Goal: Information Seeking & Learning: Learn about a topic

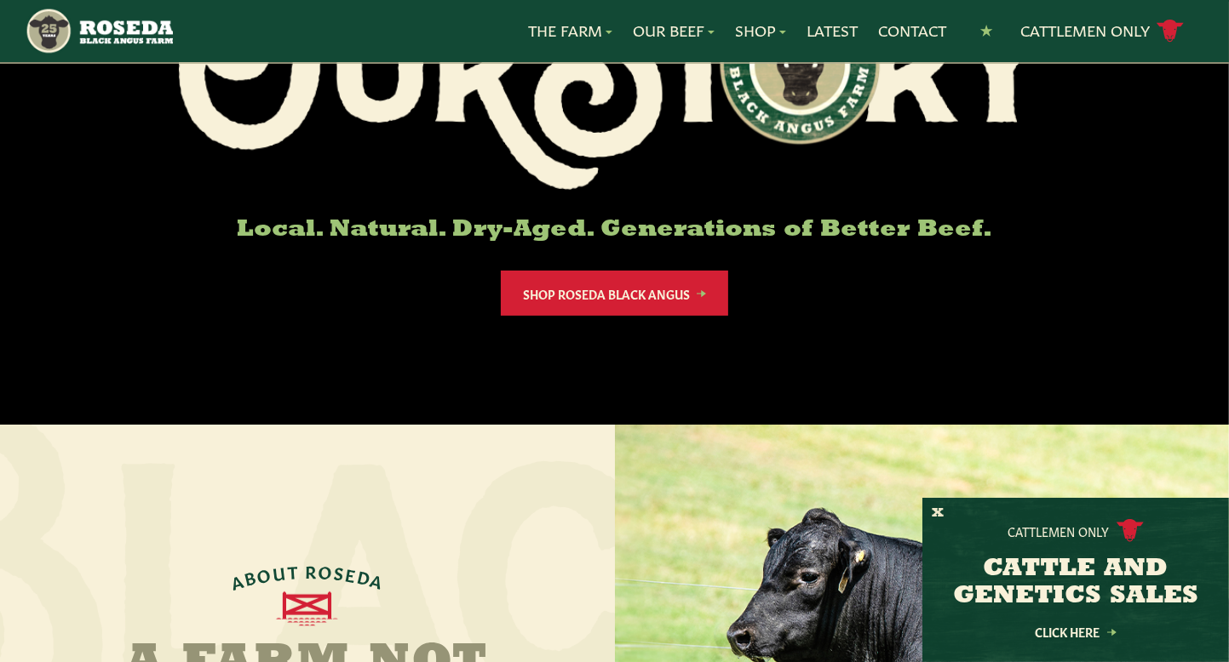
scroll to position [160, 0]
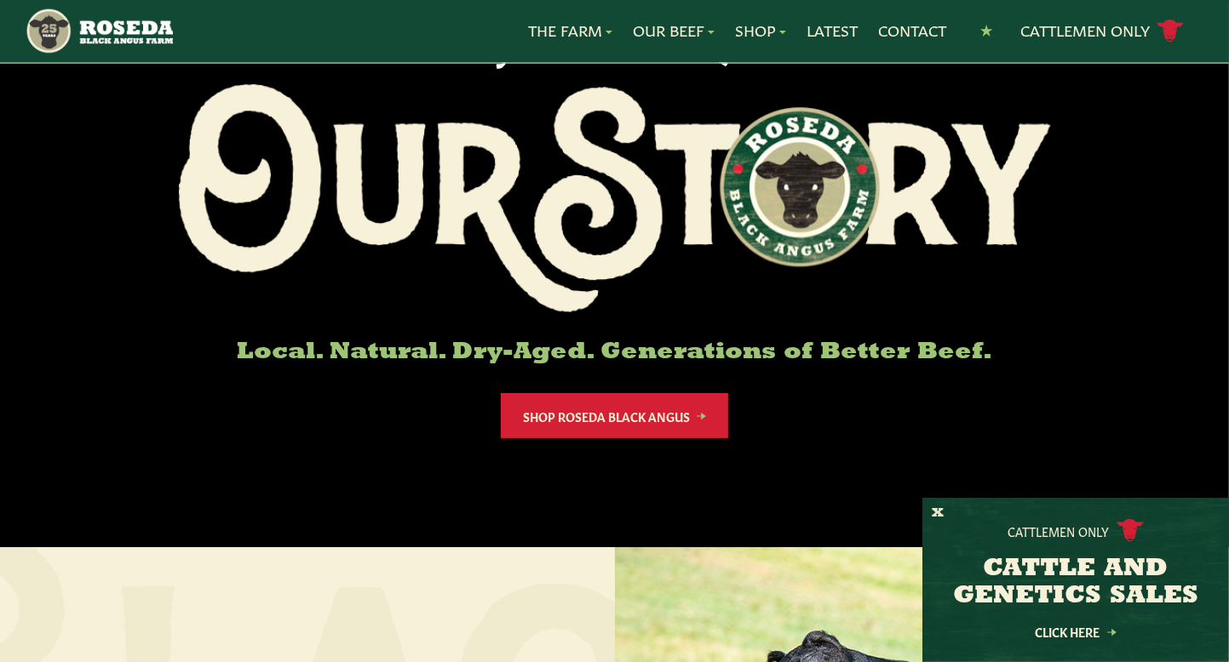
click at [171, 59] on nav "The Farm Our Story Meet The Team Sustainability Our Beef Know Your Beef Where T…" at bounding box center [614, 31] width 1179 height 62
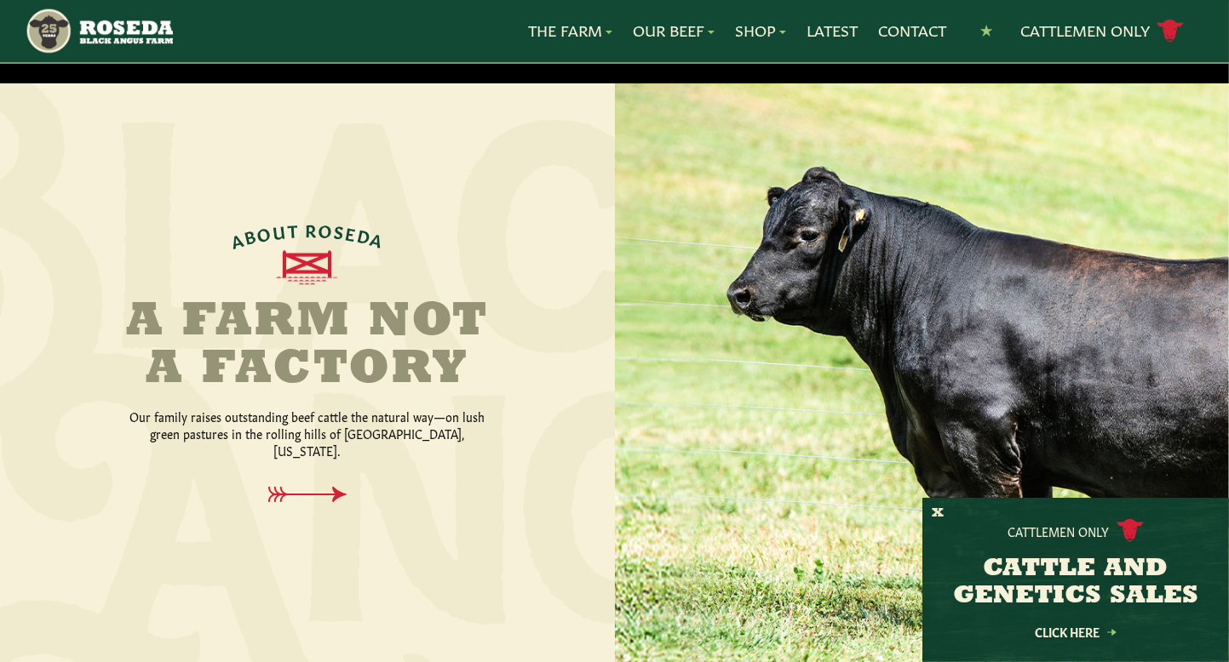
scroll to position [570, 0]
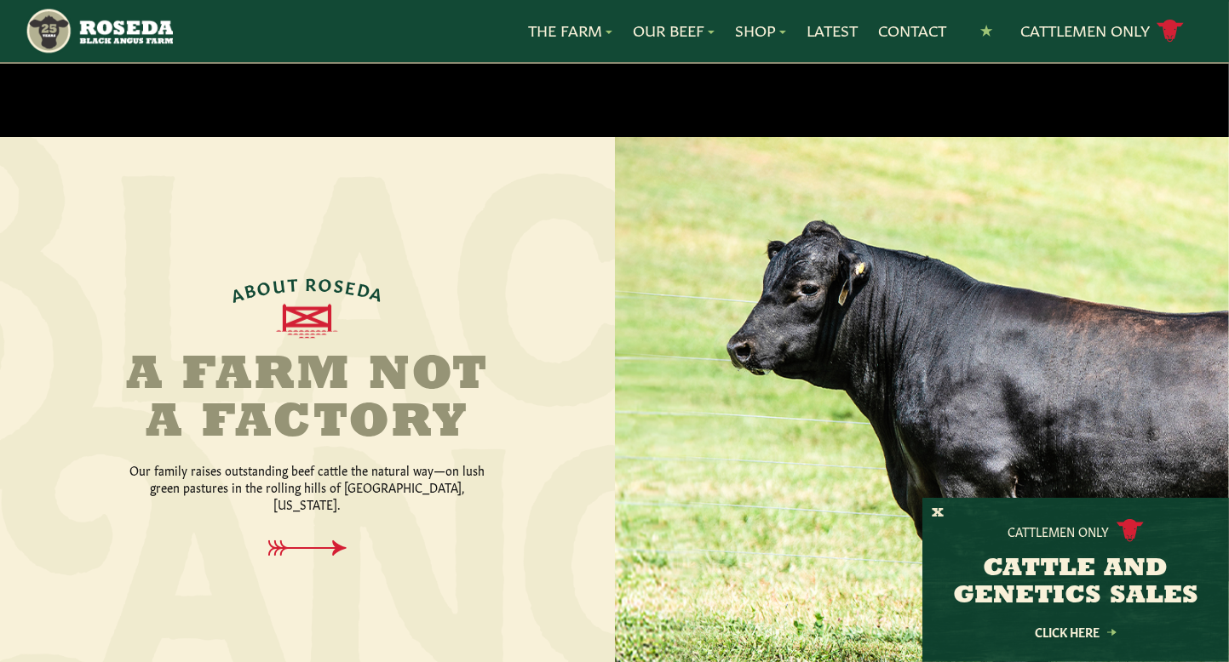
click at [306, 506] on div "A B O U T R O S E D A A Farm Not a Factory Our family raises outstanding beef c…" at bounding box center [307, 416] width 410 height 287
click at [318, 540] on icon at bounding box center [306, 549] width 123 height 18
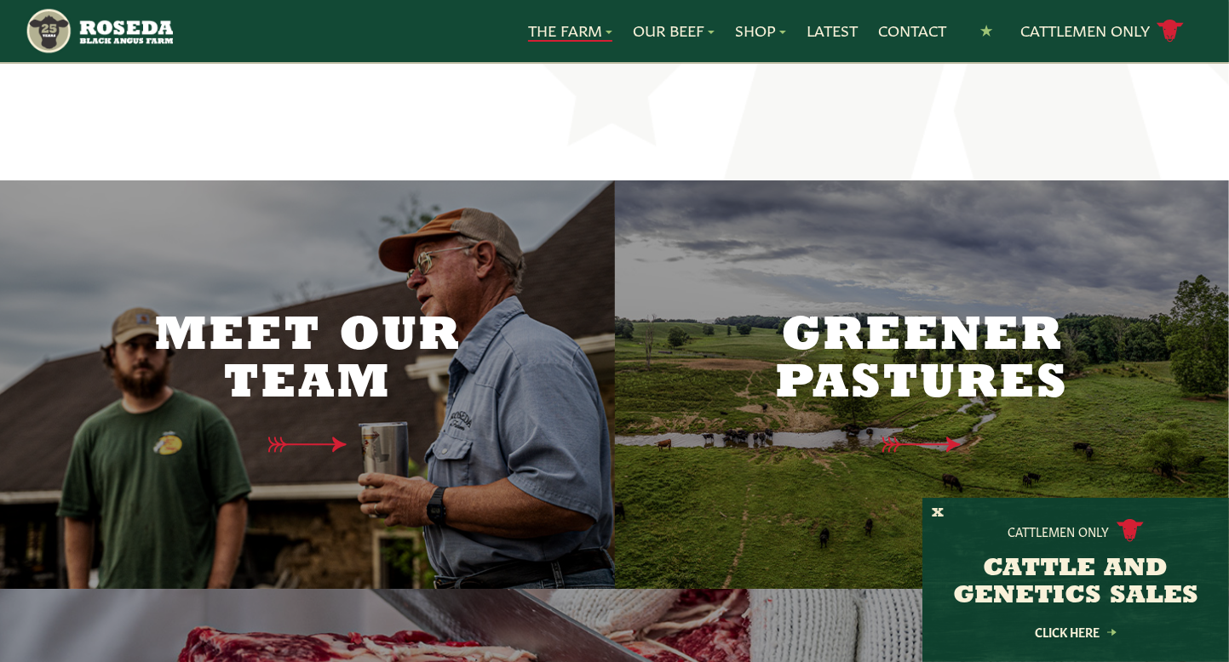
scroll to position [4240, 0]
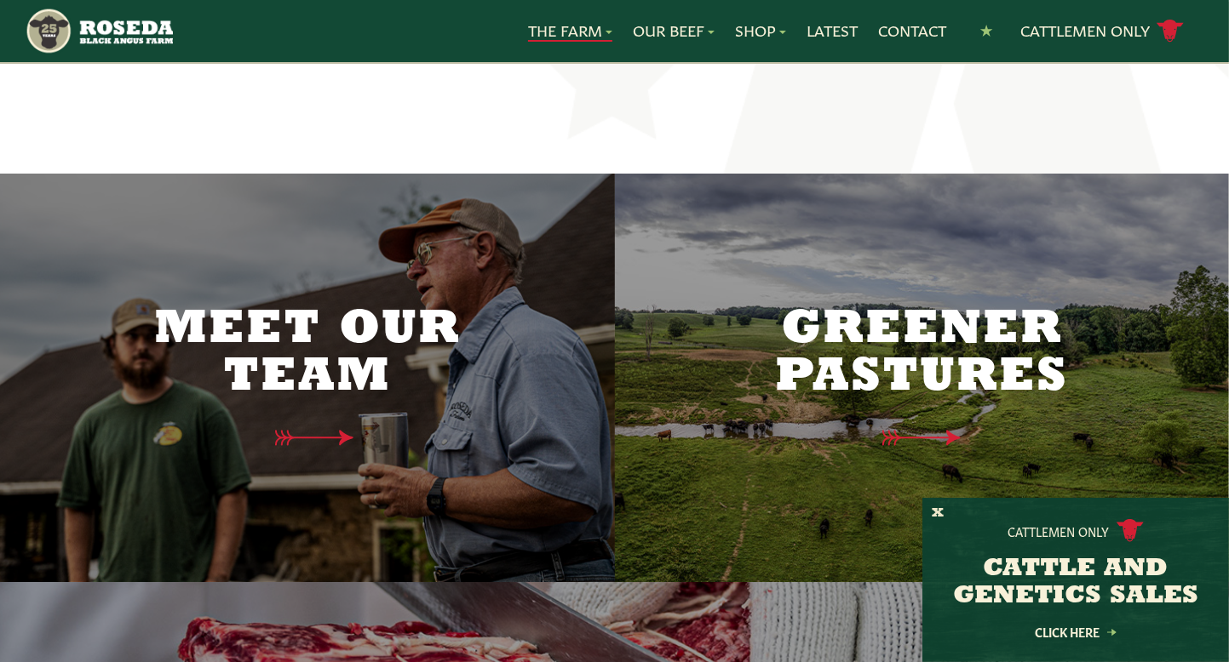
click at [443, 383] on div "Meet Our Team" at bounding box center [308, 377] width 358 height 279
click at [327, 354] on div "Meet Our Team" at bounding box center [308, 377] width 358 height 279
click at [292, 429] on icon at bounding box center [321, 437] width 86 height 17
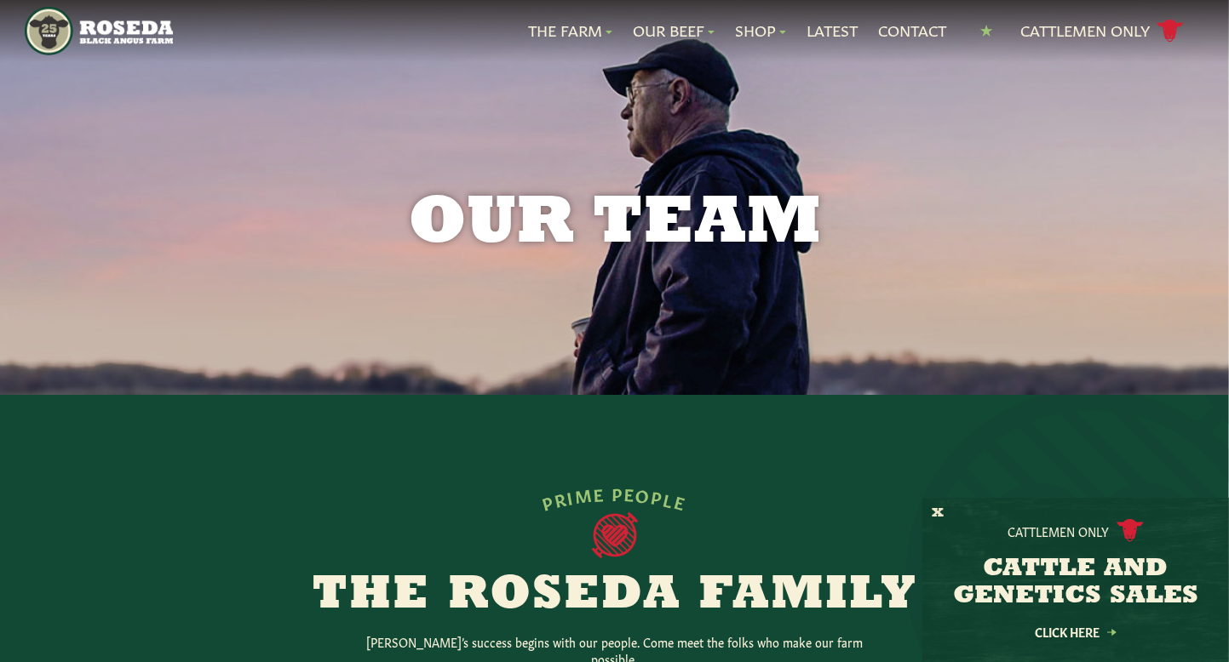
drag, startPoint x: 1226, startPoint y: 79, endPoint x: 1240, endPoint y: 108, distance: 32.0
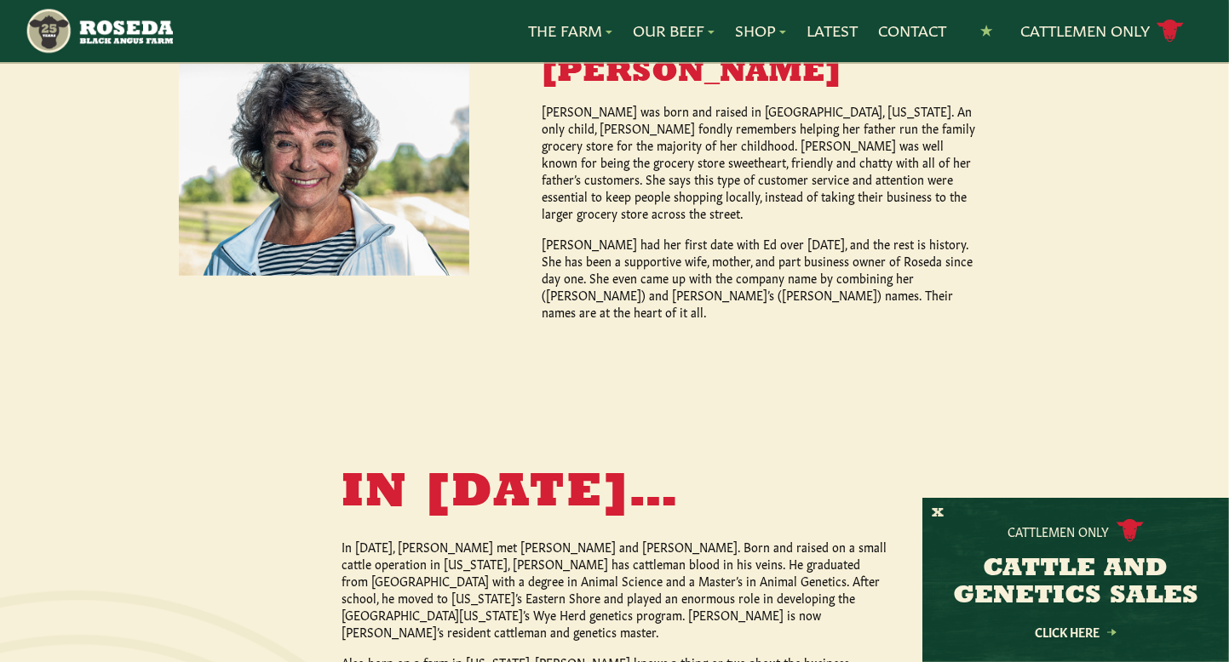
scroll to position [1114, 0]
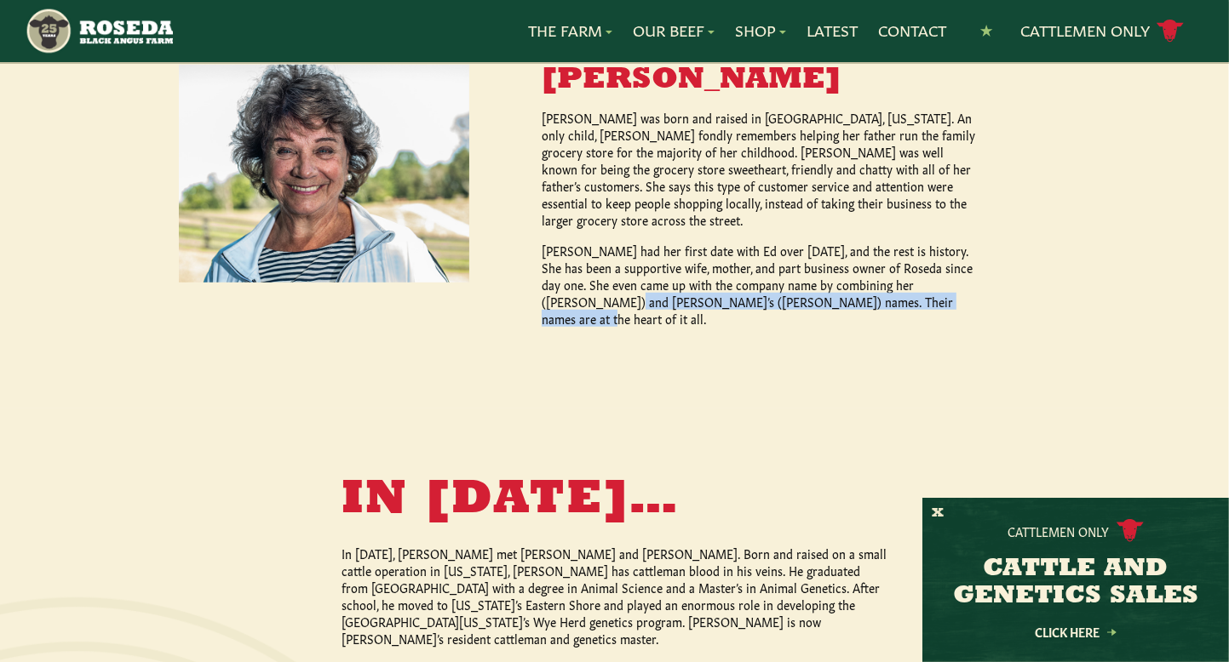
drag, startPoint x: 1221, startPoint y: 273, endPoint x: 1235, endPoint y: 256, distance: 22.3
click at [1228, 256] on html "preloader Created with Sketch. The Farm Our Story Meet The Team Sustainability …" at bounding box center [614, 527] width 1229 height 3282
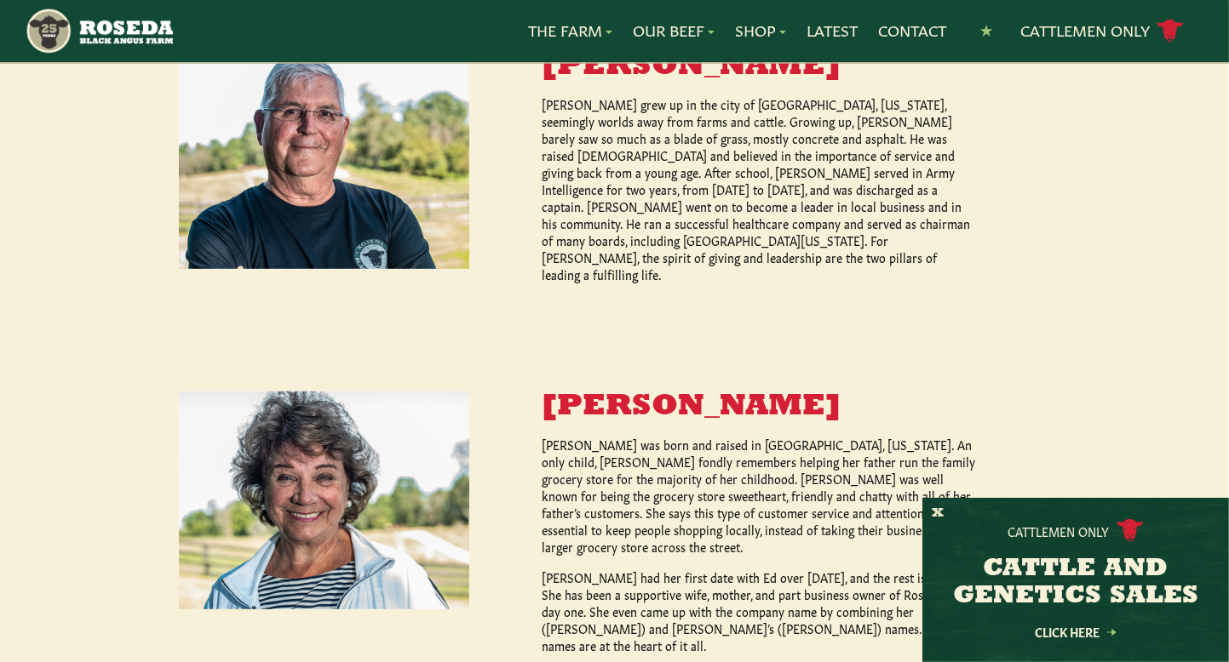
scroll to position [773, 0]
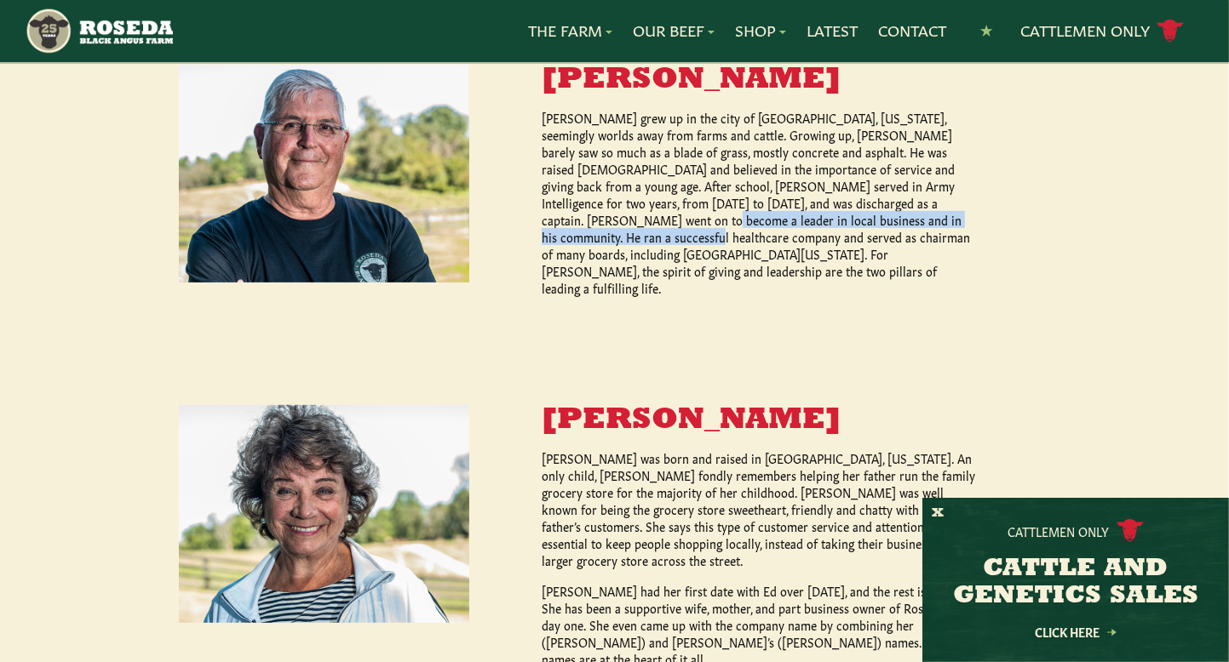
drag, startPoint x: 1223, startPoint y: 195, endPoint x: 1237, endPoint y: 182, distance: 19.3
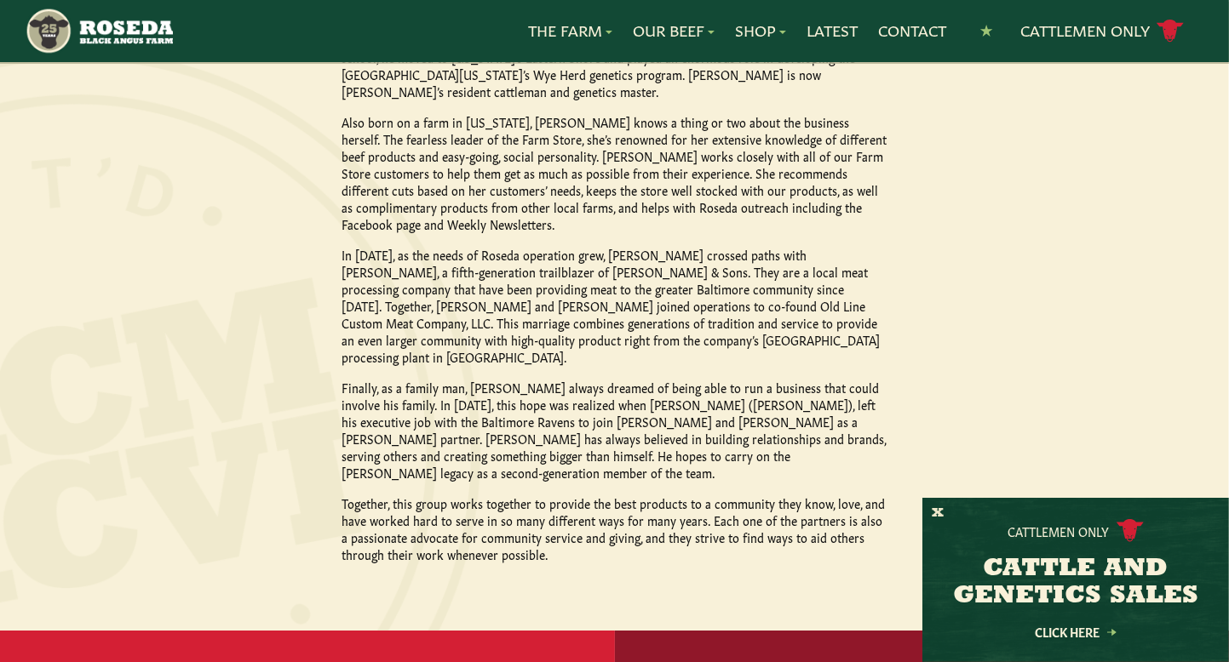
scroll to position [1668, 0]
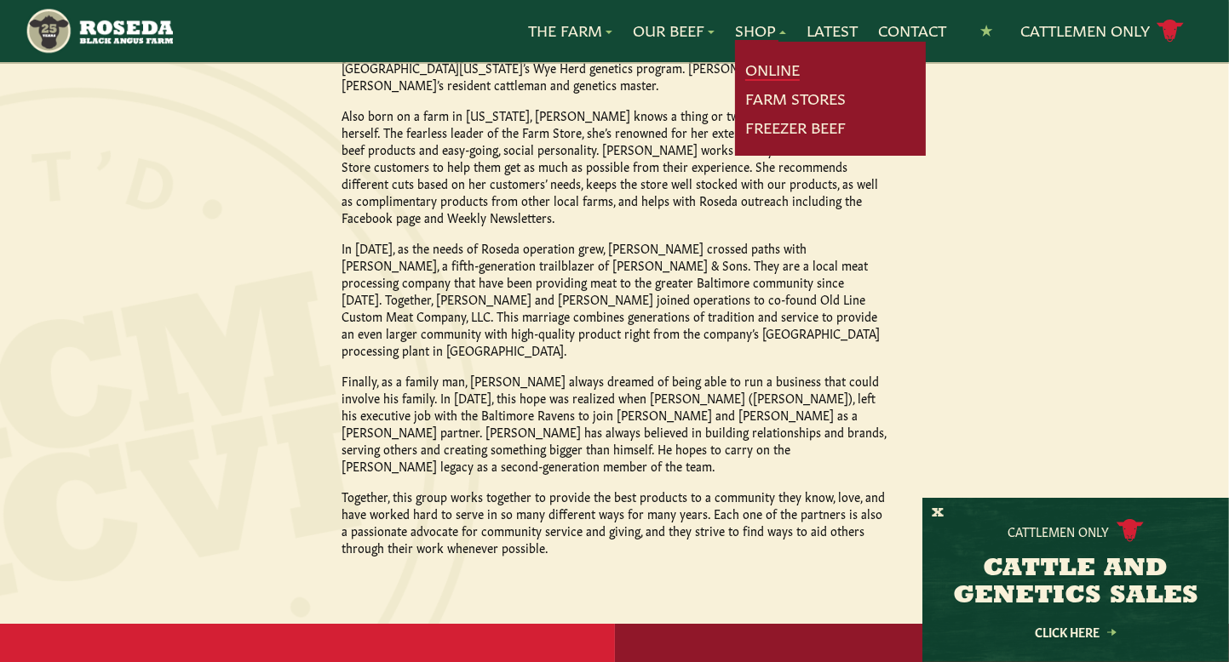
click at [770, 60] on link "Online" at bounding box center [772, 70] width 54 height 22
